Goal: Task Accomplishment & Management: Manage account settings

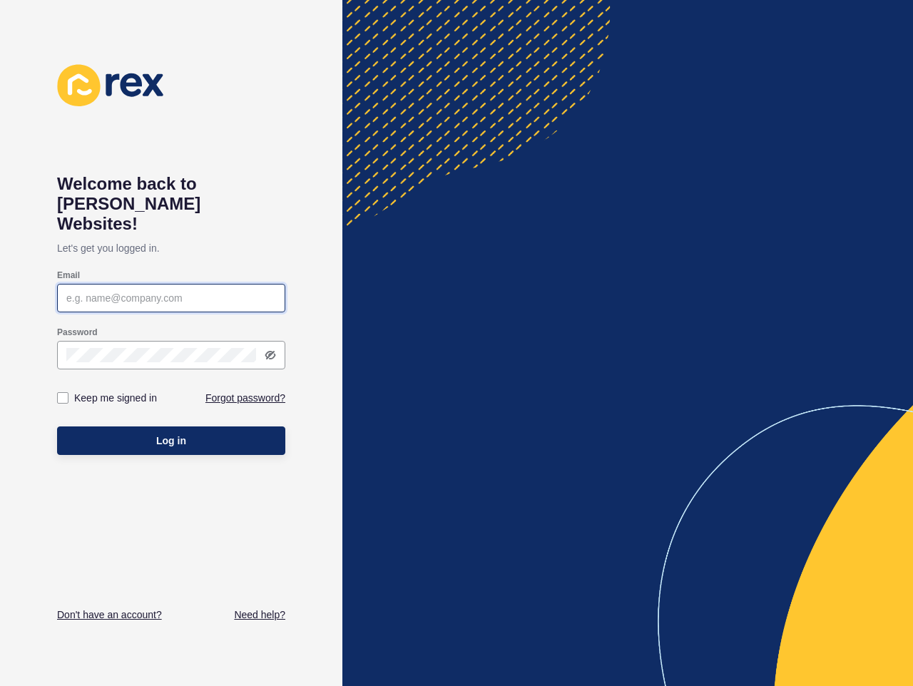
click at [195, 291] on input "Email" at bounding box center [171, 298] width 210 height 14
type input "[PERSON_NAME][EMAIL_ADDRESS][DOMAIN_NAME]"
click at [57, 426] on button "Log in" at bounding box center [171, 440] width 228 height 29
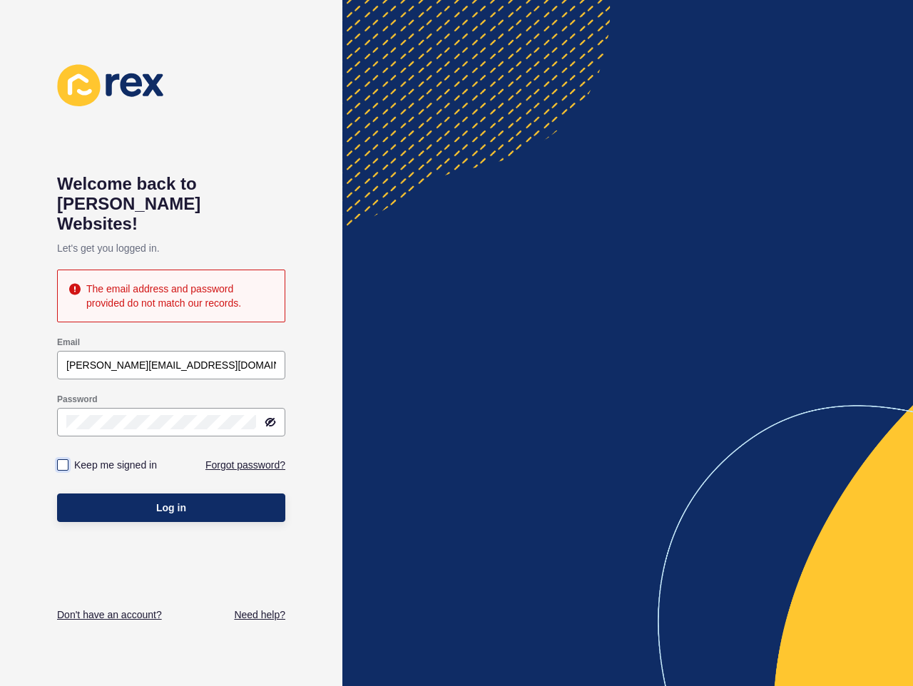
click at [62, 459] on label at bounding box center [62, 464] width 11 height 11
click at [62, 461] on input "Keep me signed in" at bounding box center [64, 465] width 9 height 9
checkbox input "true"
click at [41, 398] on div "Welcome back to Rex Websites! Let's get you logged in. The email address and pa…" at bounding box center [171, 343] width 342 height 686
click at [271, 419] on icon at bounding box center [271, 422] width 9 height 7
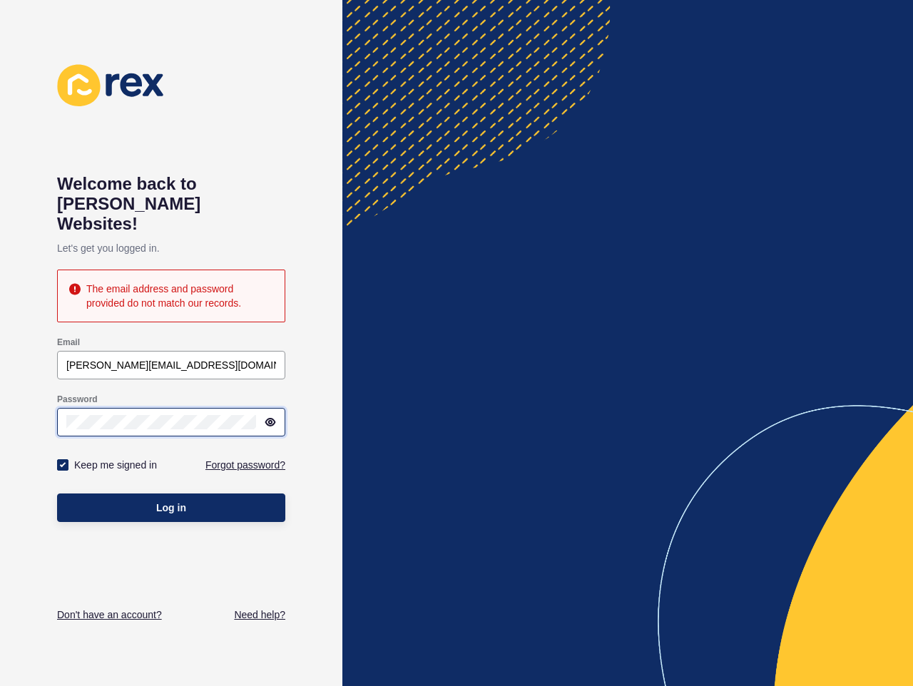
click at [62, 408] on div at bounding box center [171, 422] width 228 height 29
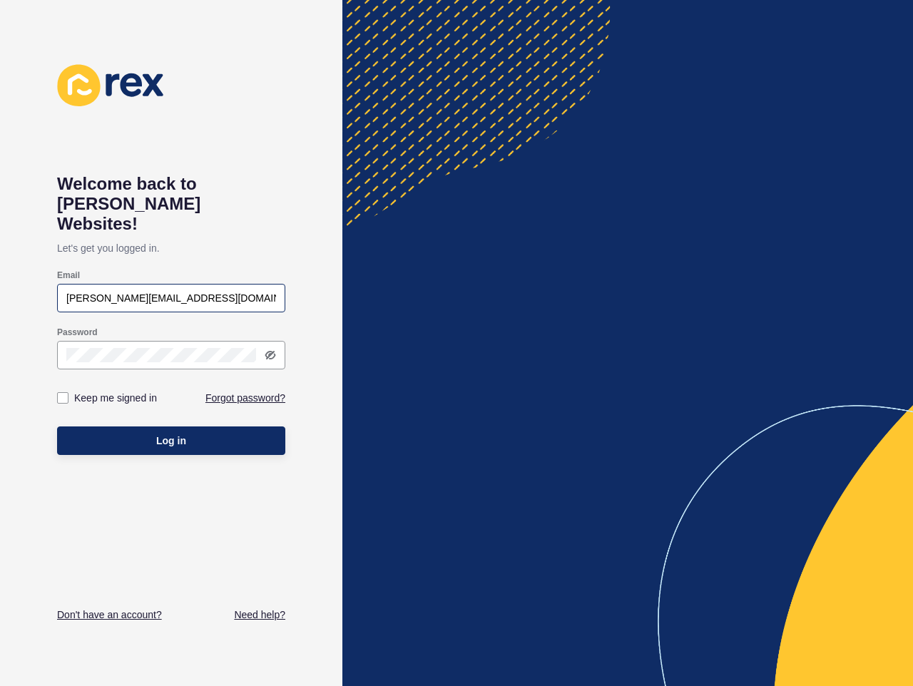
type input "[PERSON_NAME][EMAIL_ADDRESS][DOMAIN_NAME]"
click at [57, 426] on button "Log in" at bounding box center [171, 440] width 228 height 29
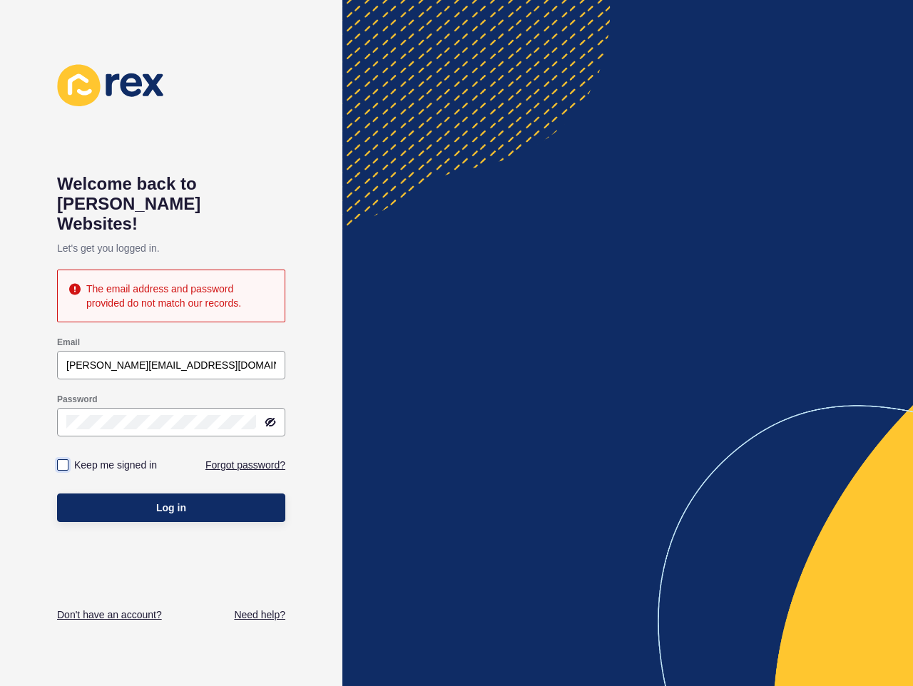
click at [63, 459] on label at bounding box center [62, 464] width 11 height 11
click at [63, 461] on input "Keep me signed in" at bounding box center [64, 465] width 9 height 9
click at [64, 459] on label at bounding box center [62, 464] width 11 height 11
click at [64, 461] on input "Keep me signed in" at bounding box center [64, 465] width 9 height 9
checkbox input "false"
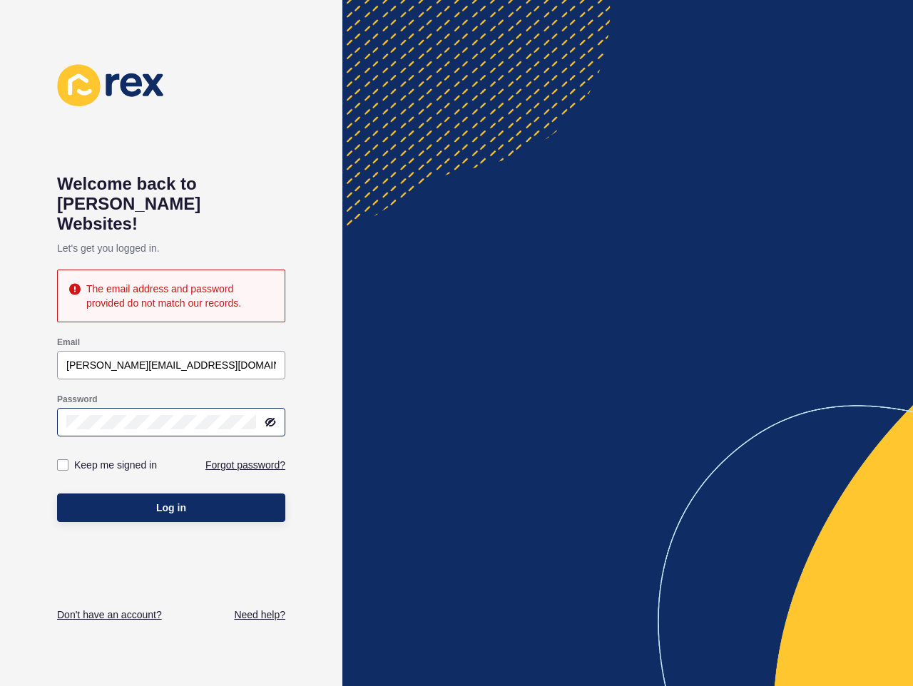
click at [269, 419] on icon at bounding box center [271, 422] width 9 height 7
